Goal: Task Accomplishment & Management: Complete application form

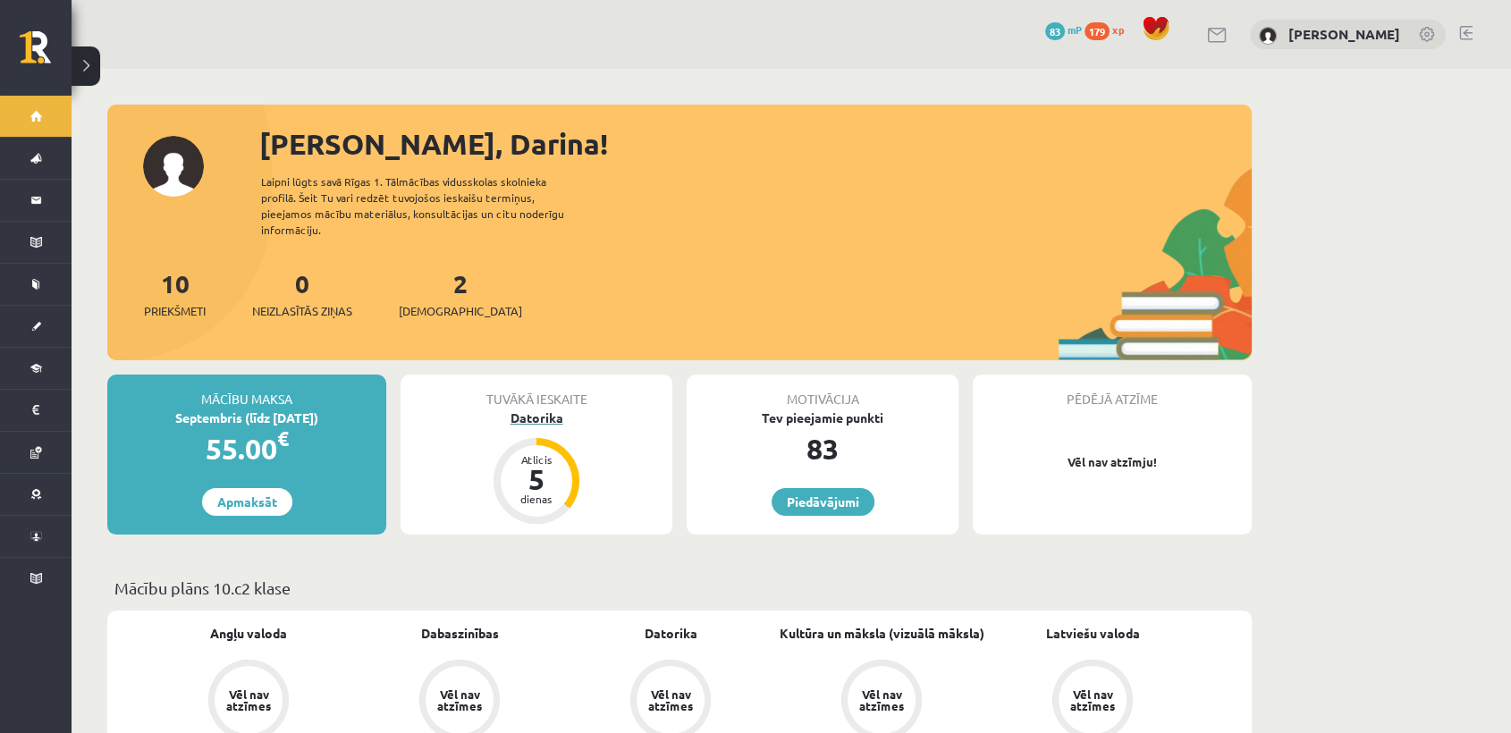
click at [541, 409] on div "Datorika" at bounding box center [537, 418] width 272 height 19
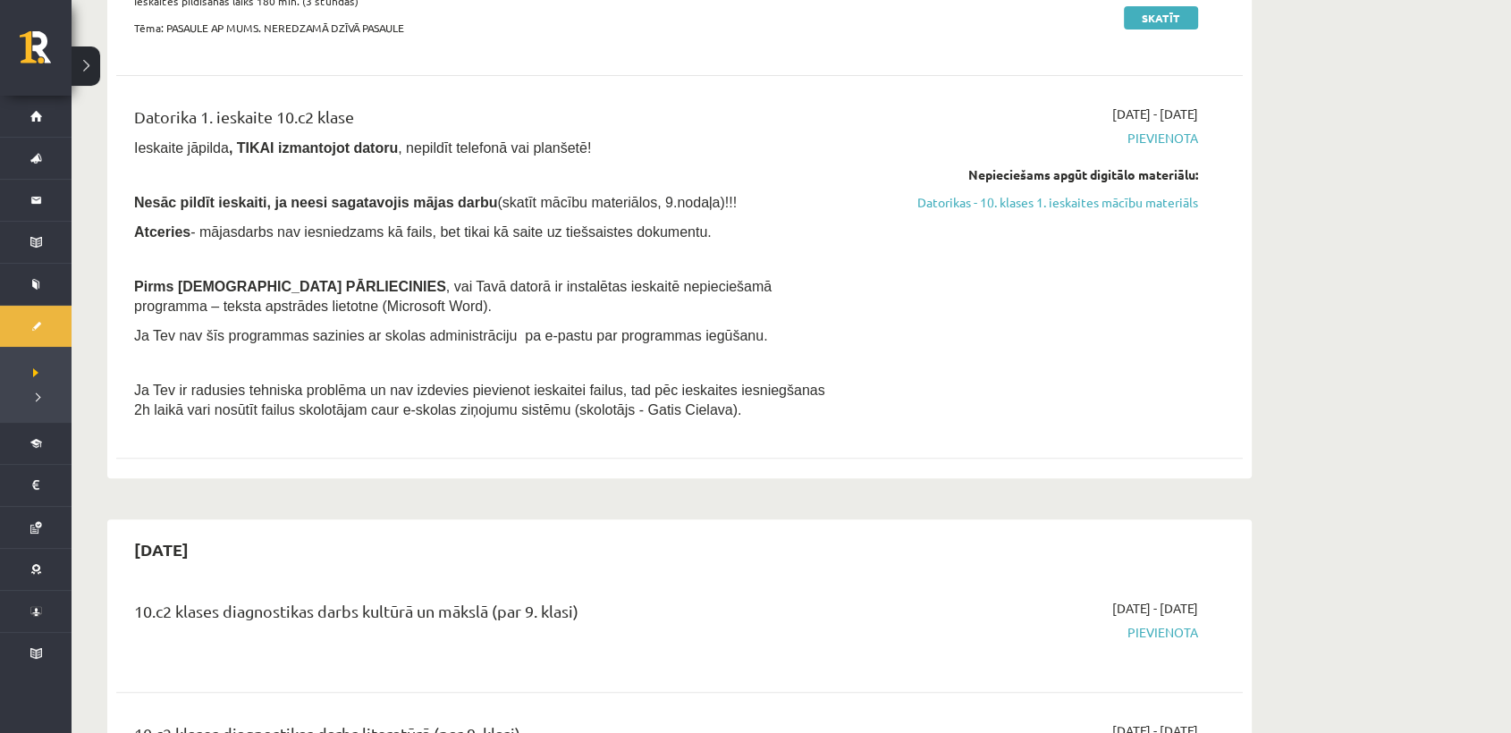
scroll to position [399, 0]
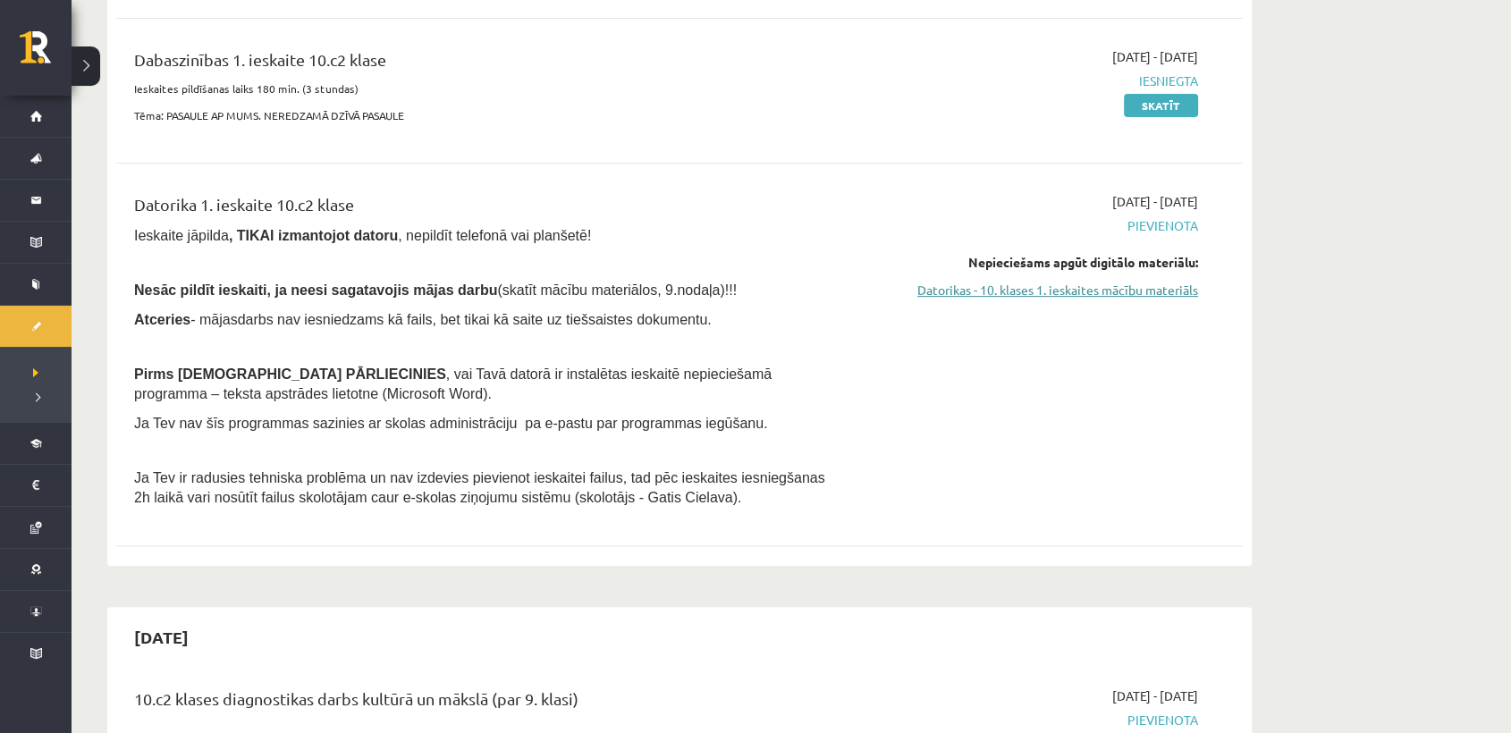
click at [1131, 290] on link "Datorikas - 10. klases 1. ieskaites mācību materiāls" at bounding box center [1029, 290] width 337 height 19
click at [1158, 284] on link "Datorikas - 10. klases 1. ieskaites mācību materiāls" at bounding box center [1029, 290] width 337 height 19
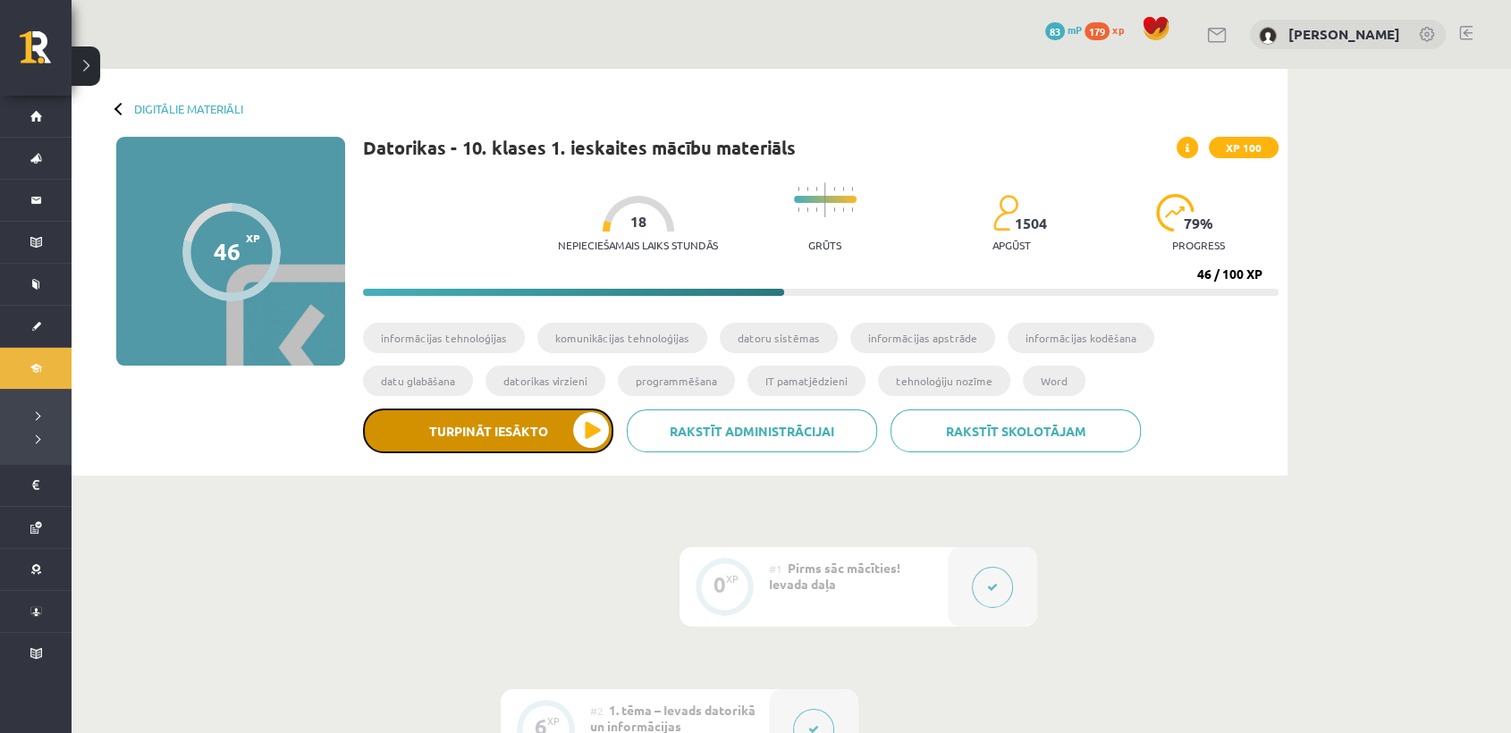
click at [493, 435] on button "Turpināt iesākto" at bounding box center [488, 431] width 250 height 45
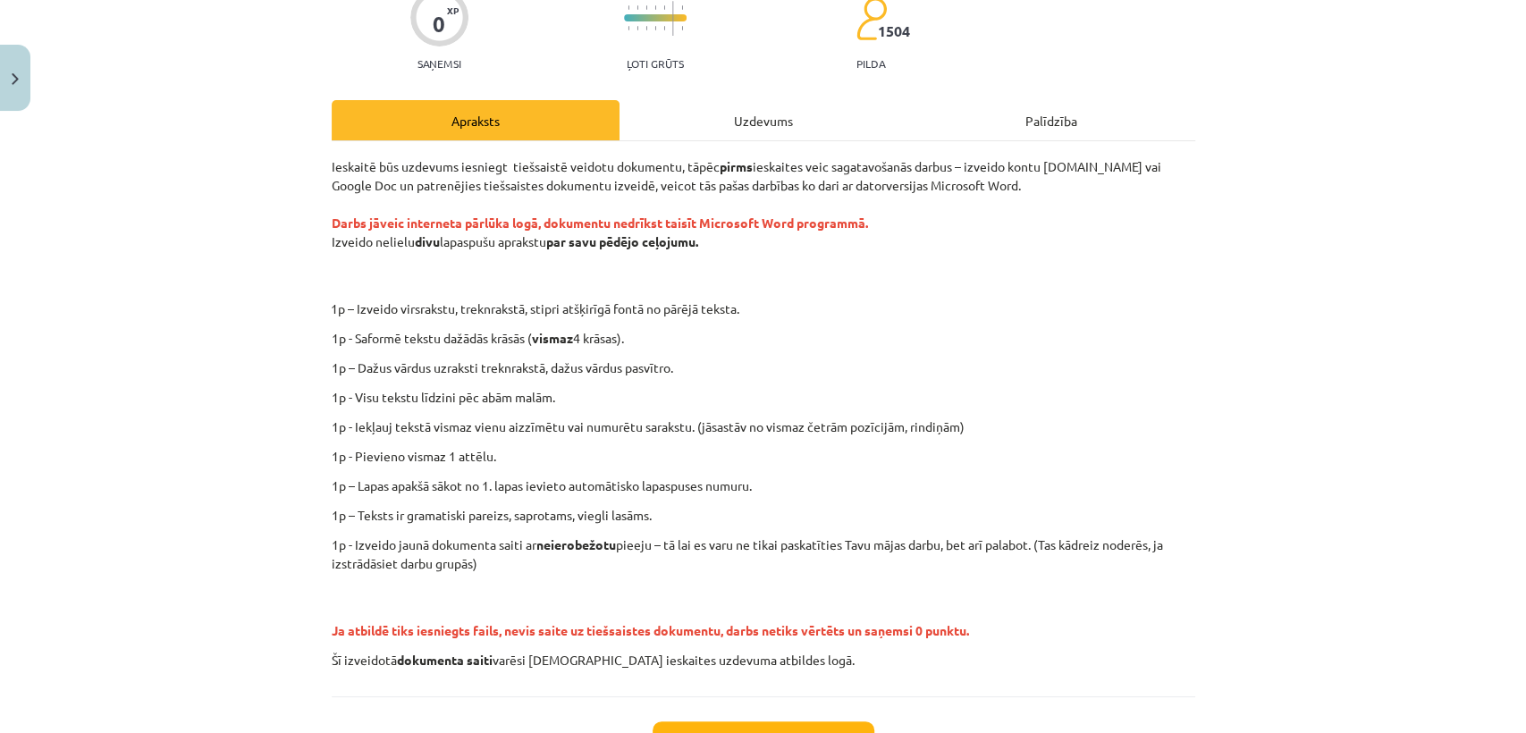
scroll to position [165, 0]
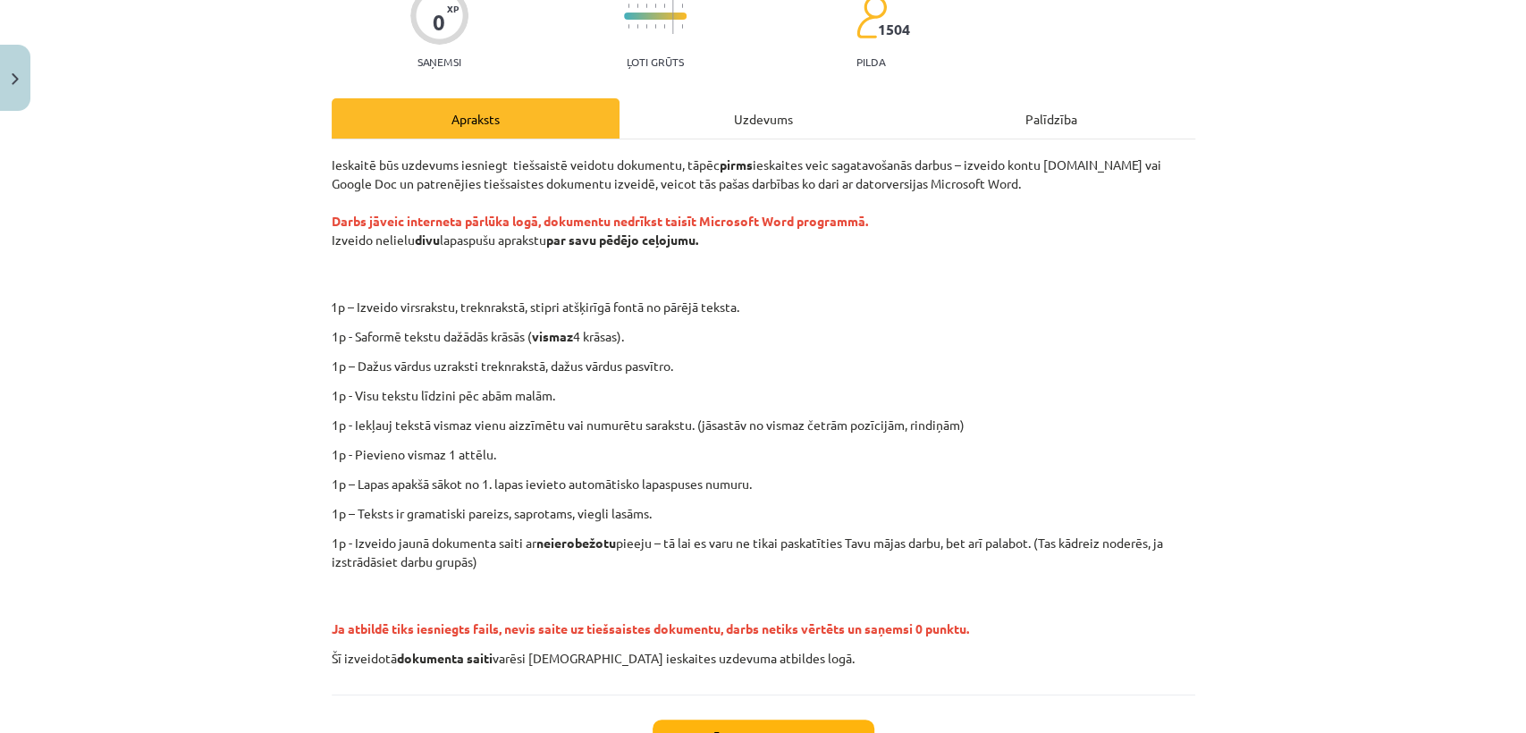
drag, startPoint x: 550, startPoint y: 243, endPoint x: 704, endPoint y: 234, distance: 154.0
click at [698, 234] on strong "par savu pēdējo ceļojumu." at bounding box center [622, 240] width 152 height 16
click at [684, 235] on strong "par savu pēdējo ceļojumu." at bounding box center [622, 240] width 152 height 16
drag, startPoint x: 548, startPoint y: 233, endPoint x: 697, endPoint y: 245, distance: 148.9
click at [697, 245] on p "Ieskaitē būs uzdevums iesniegt tiešsaistē veidotu dokumentu, tāpēc pirms ieskai…" at bounding box center [764, 221] width 864 height 131
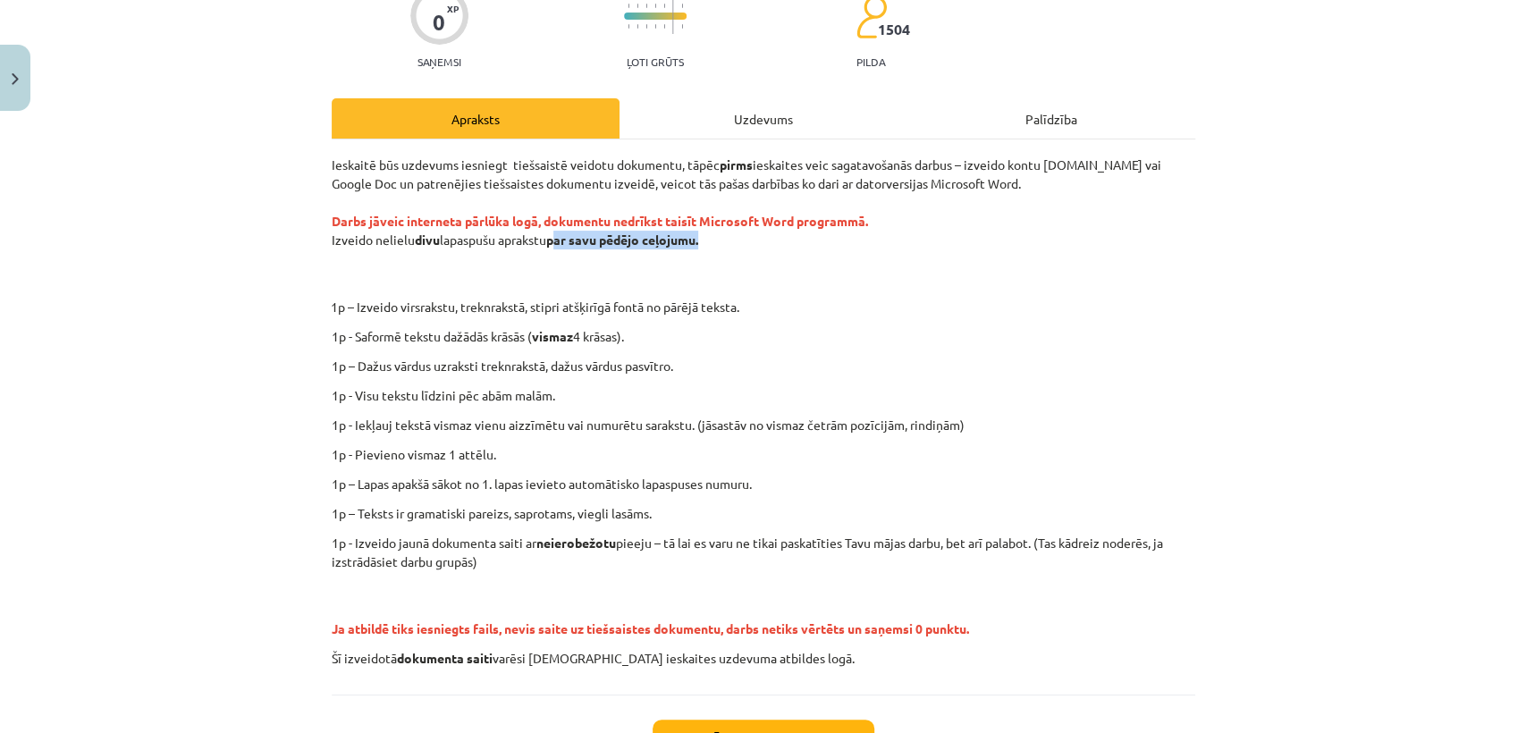
drag, startPoint x: 309, startPoint y: 238, endPoint x: 701, endPoint y: 233, distance: 391.6
click at [701, 233] on div "Mācību tēma: Datorikas - 10. klases 1. ieskaites mācību materiāls #12 Mājas dar…" at bounding box center [763, 366] width 1526 height 733
copy p "Izveido nelielu divu lapaspušu aprakstu par savu pēdējo ceļojumu."
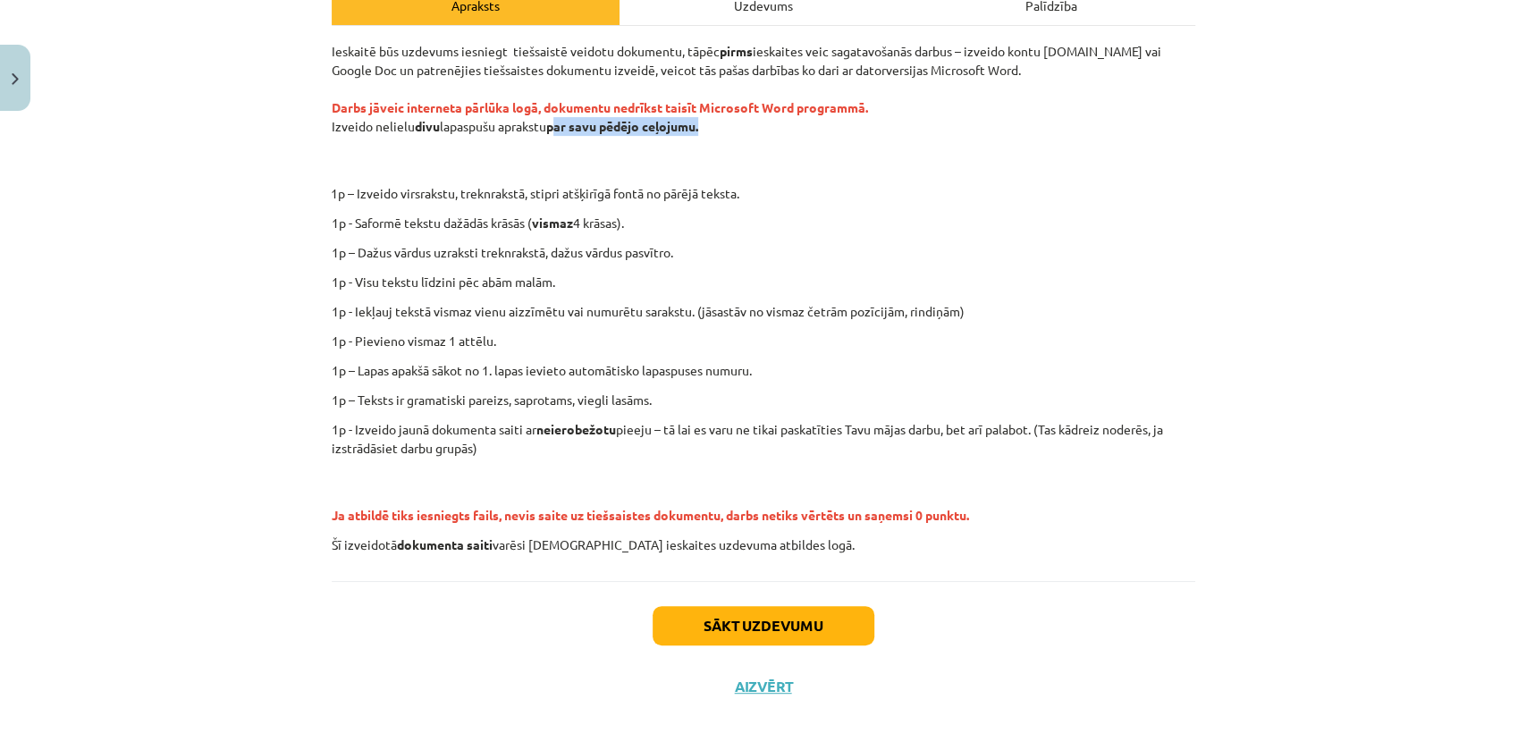
scroll to position [307, 0]
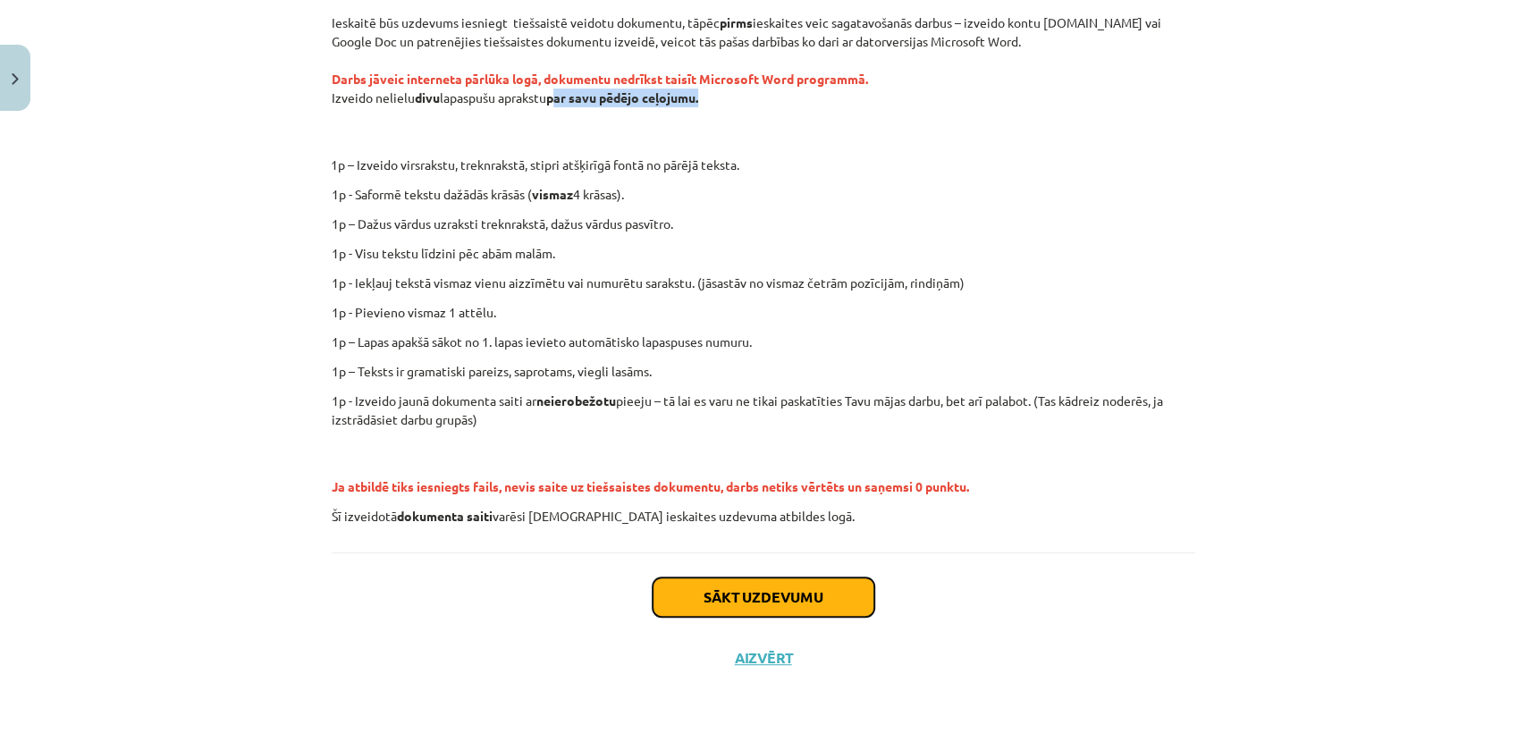
click at [704, 588] on button "Sākt uzdevumu" at bounding box center [764, 597] width 222 height 39
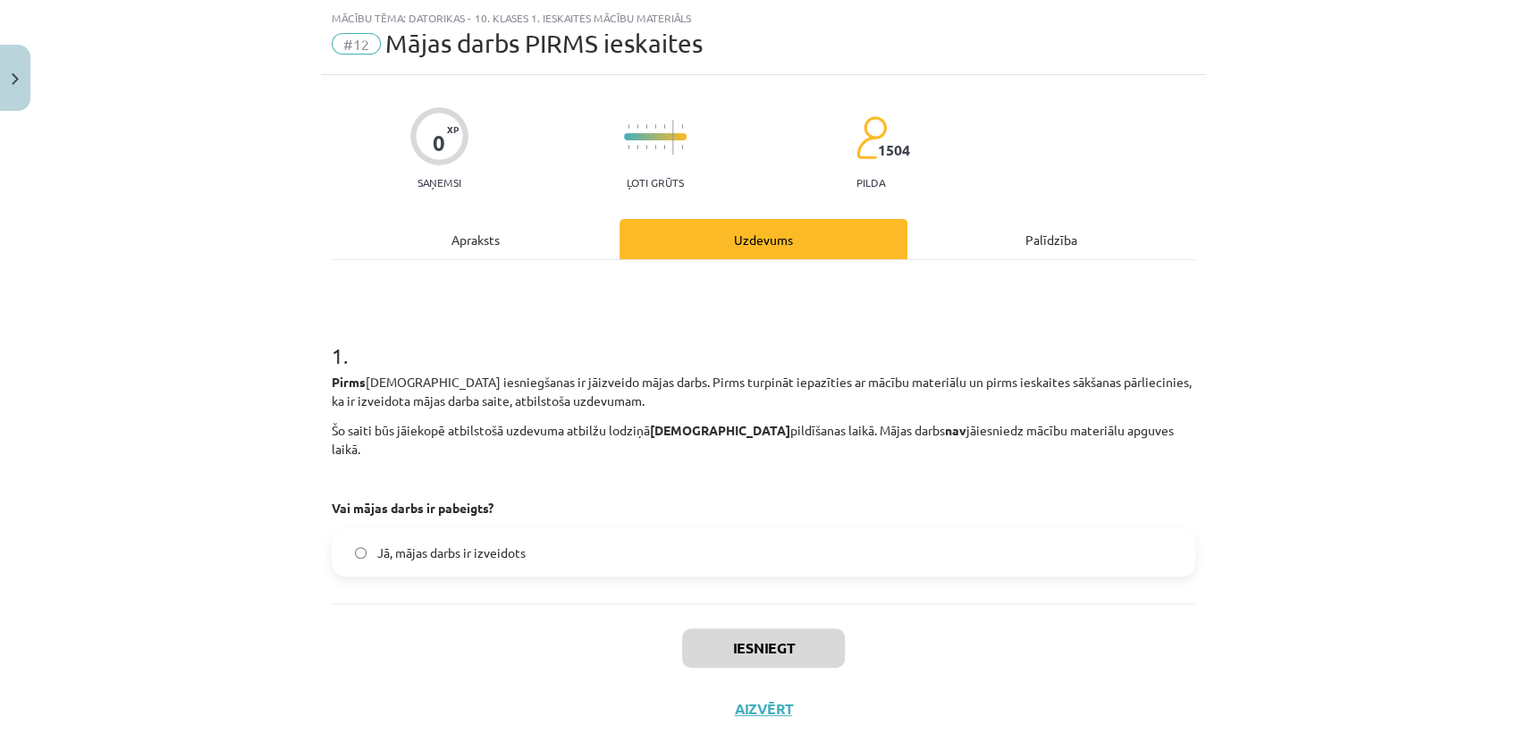
click at [690, 530] on label "Jā, mājas darbs ir izveidots" at bounding box center [764, 552] width 860 height 45
click at [742, 629] on button "Iesniegt" at bounding box center [763, 648] width 163 height 39
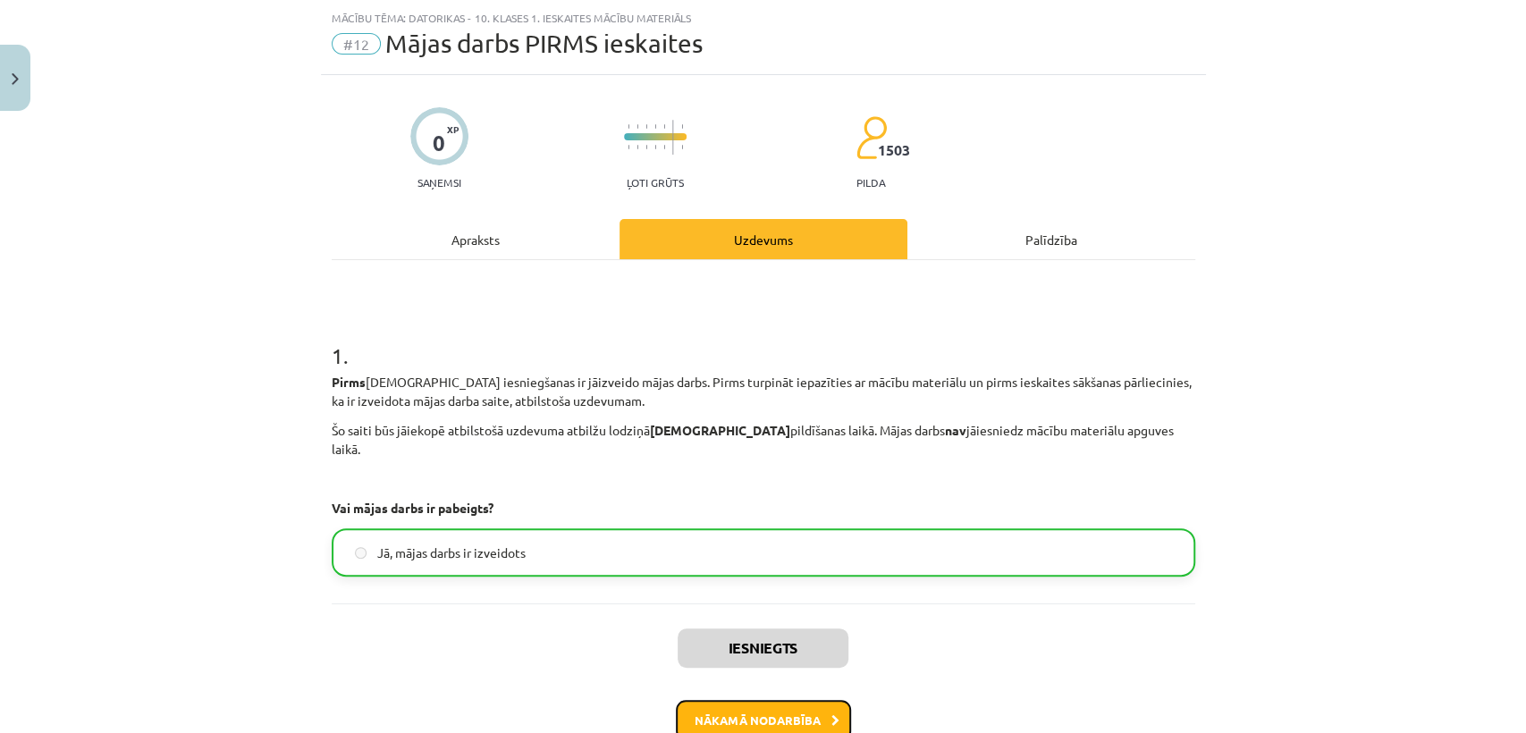
click at [735, 709] on button "Nākamā nodarbība" at bounding box center [763, 720] width 175 height 41
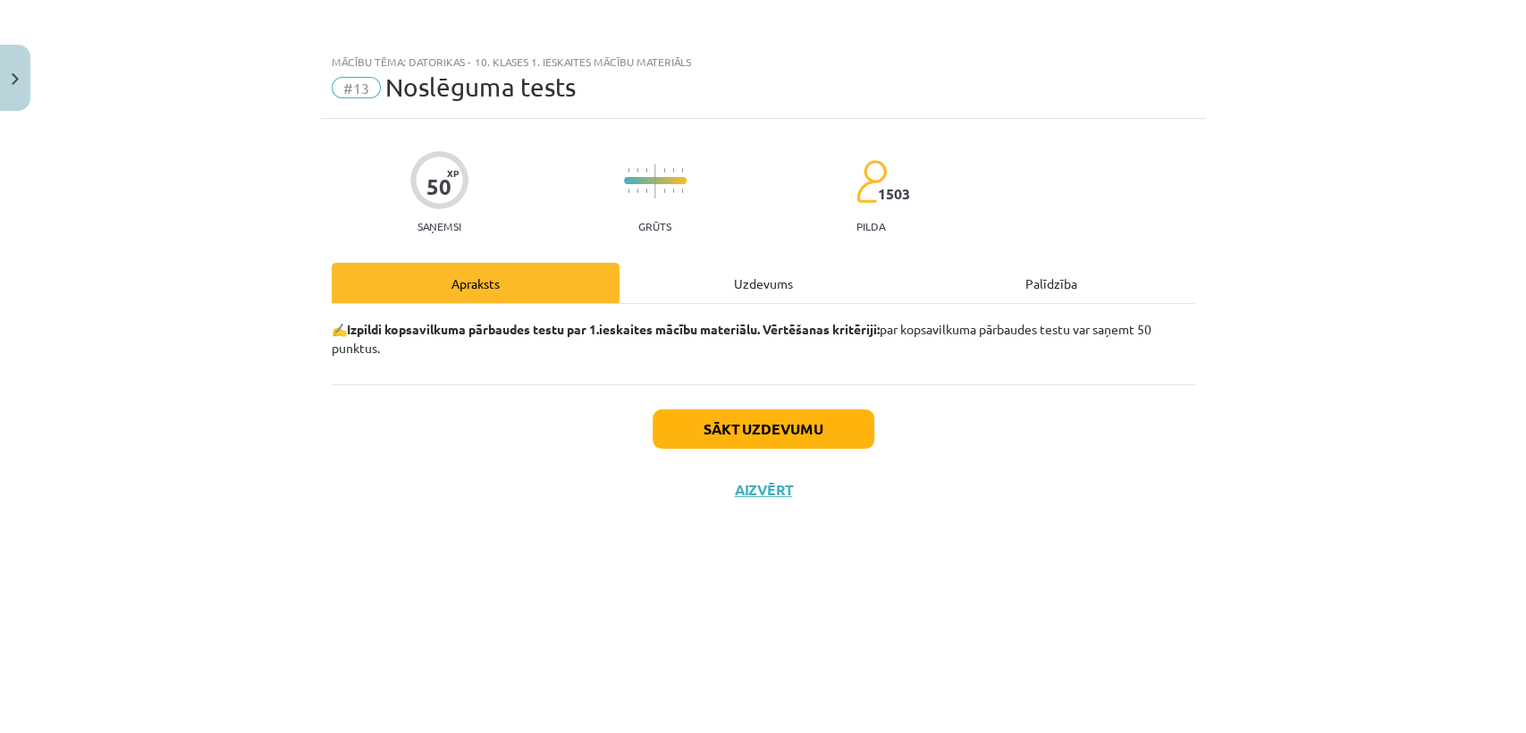
click at [730, 281] on div "Uzdevums" at bounding box center [764, 283] width 288 height 40
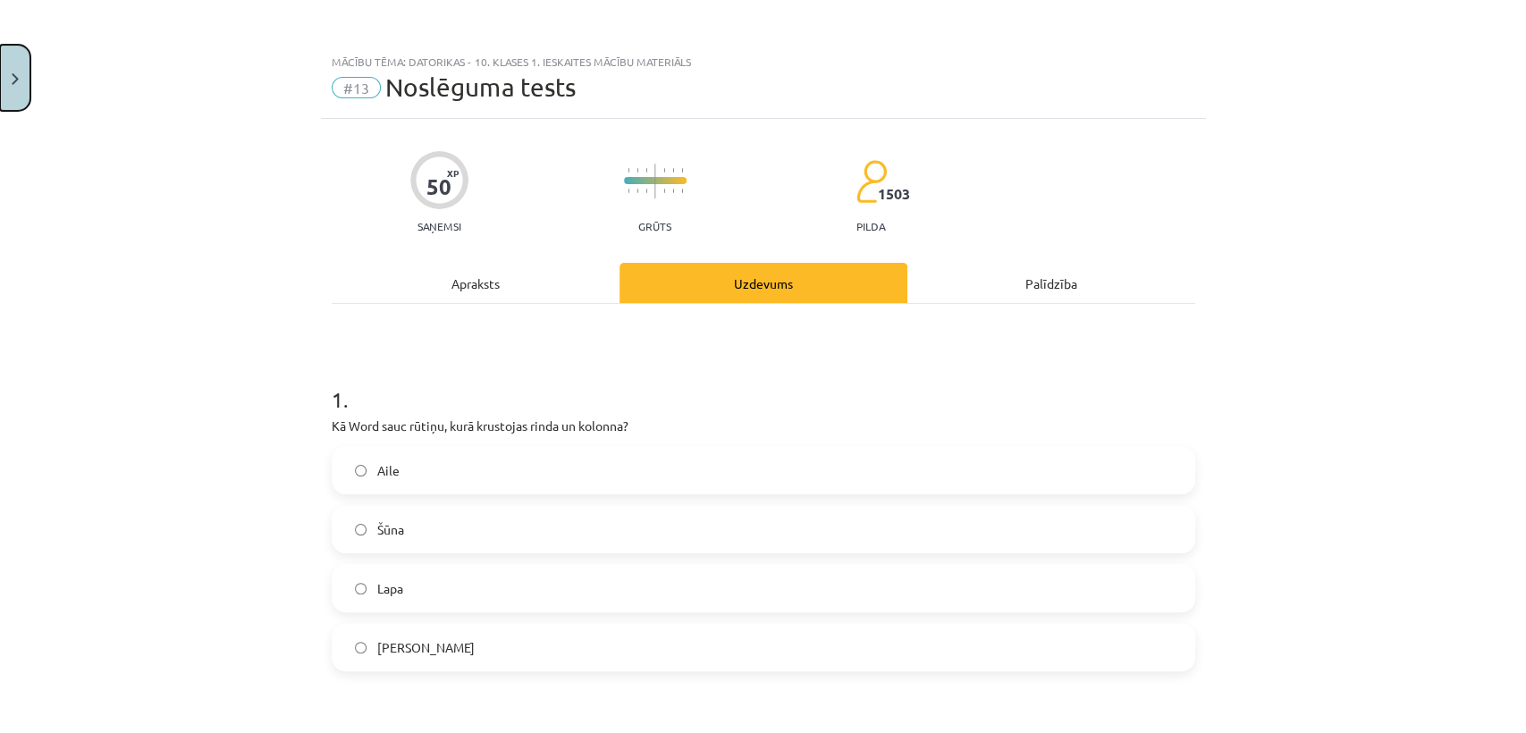
click at [0, 63] on button "Close" at bounding box center [15, 78] width 30 height 66
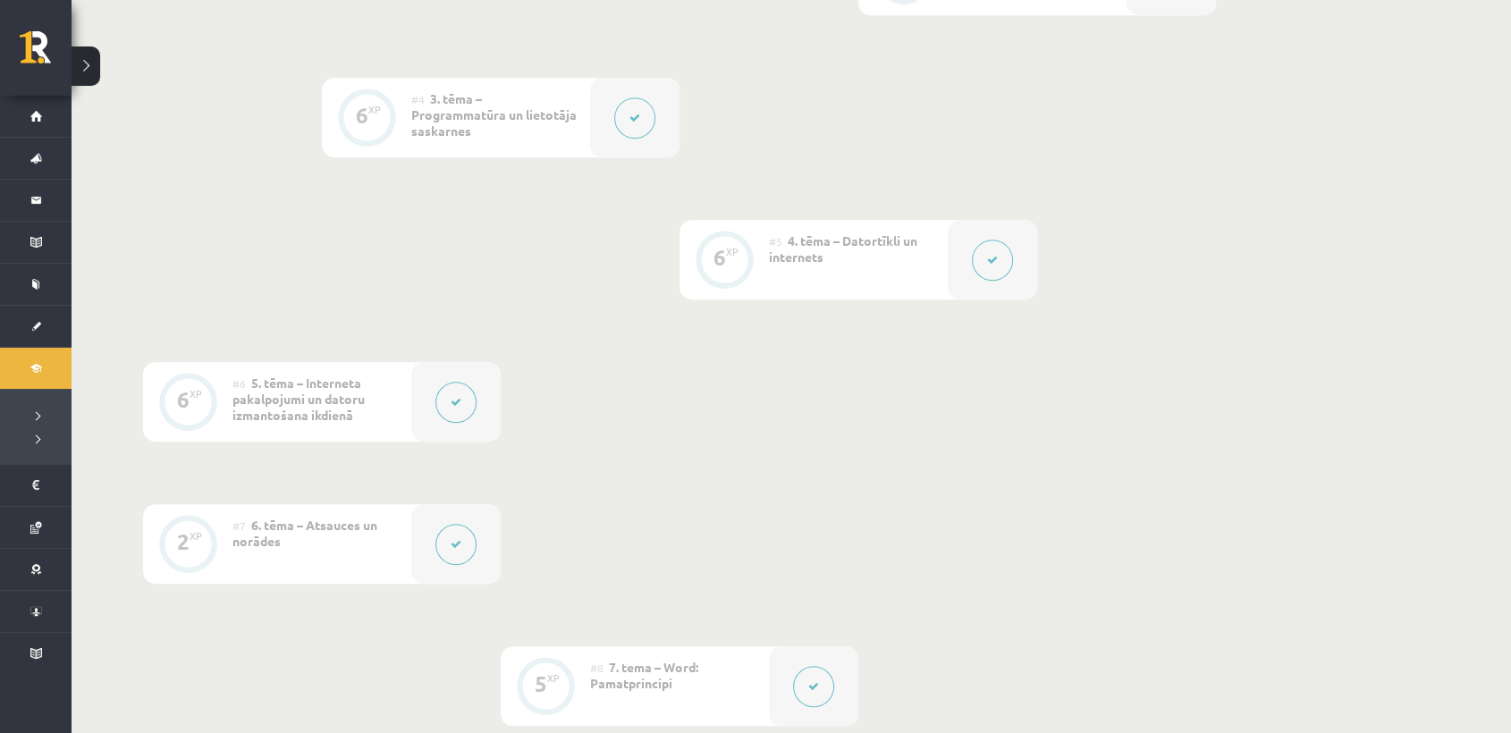
scroll to position [288, 0]
